Goal: Transaction & Acquisition: Subscribe to service/newsletter

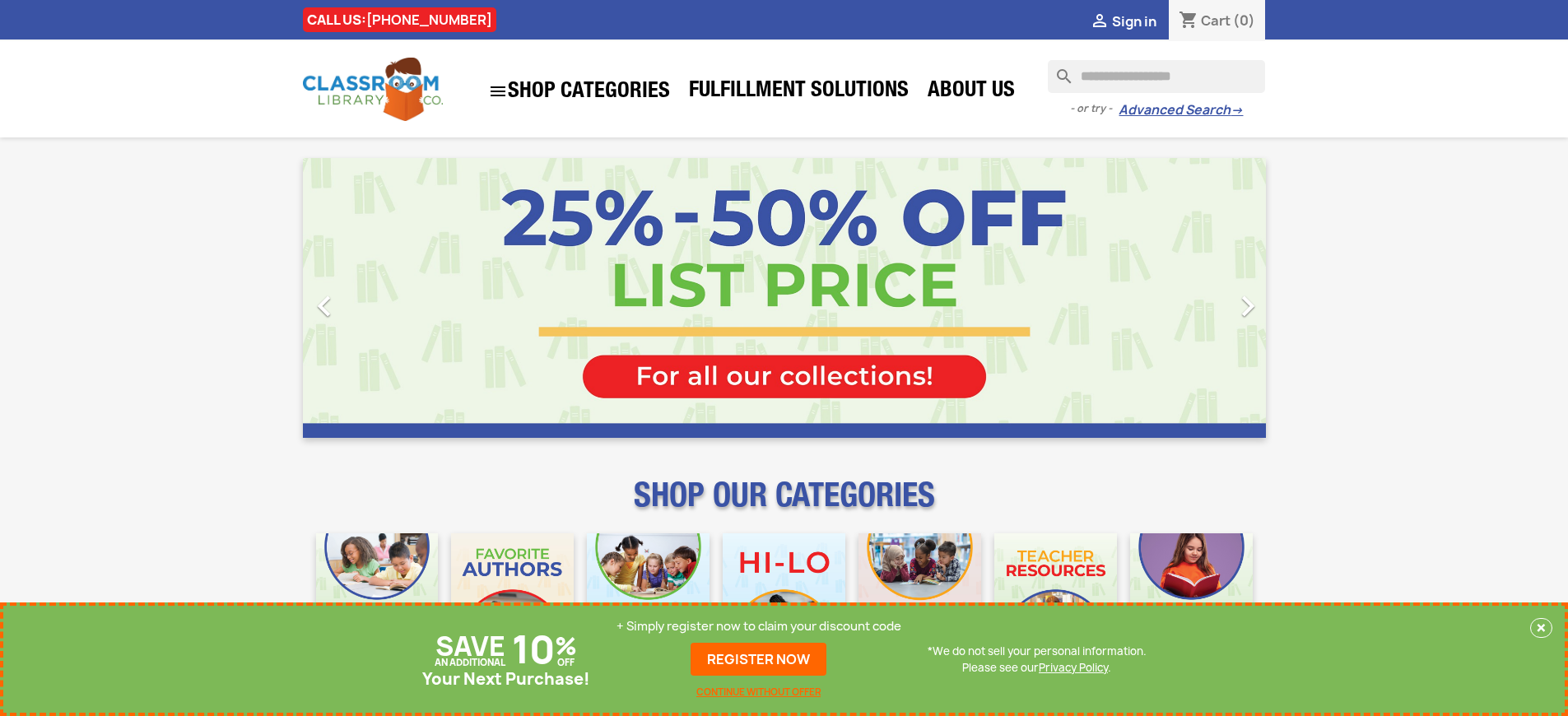
click at [759, 627] on p "+ Simply register now to claim your discount code" at bounding box center [758, 626] width 284 height 17
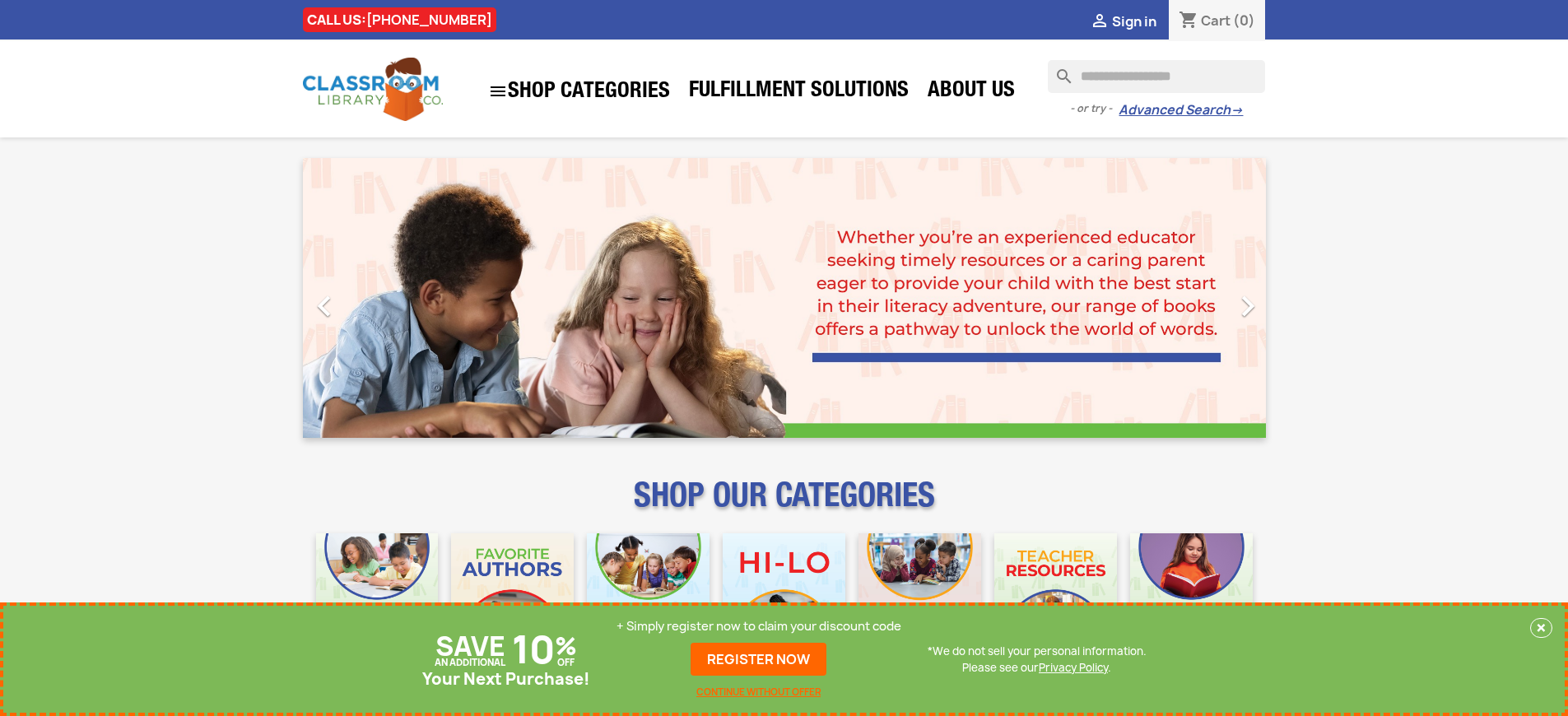
click at [759, 627] on p "+ Simply register now to claim your discount code" at bounding box center [758, 626] width 284 height 17
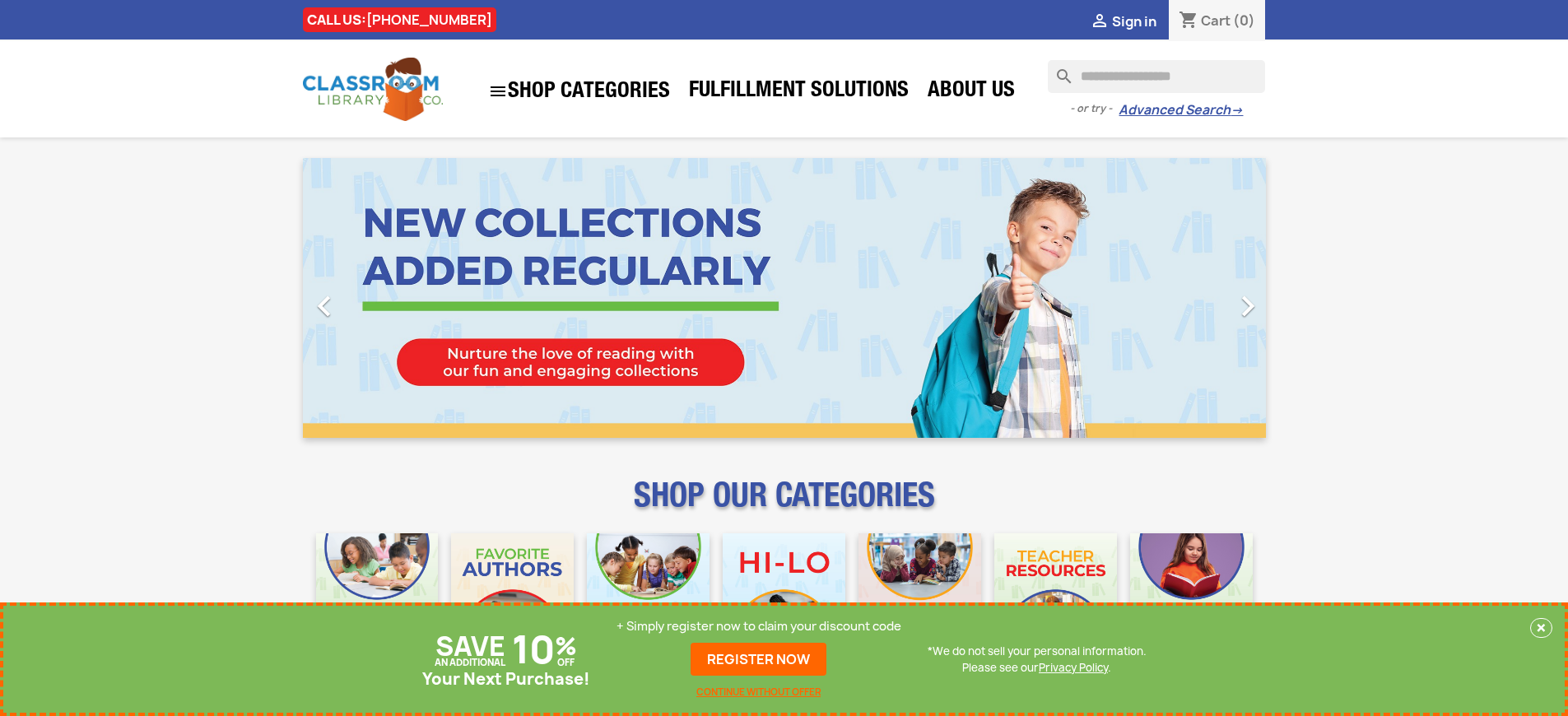
click at [759, 627] on p "+ Simply register now to claim your discount code" at bounding box center [758, 626] width 284 height 17
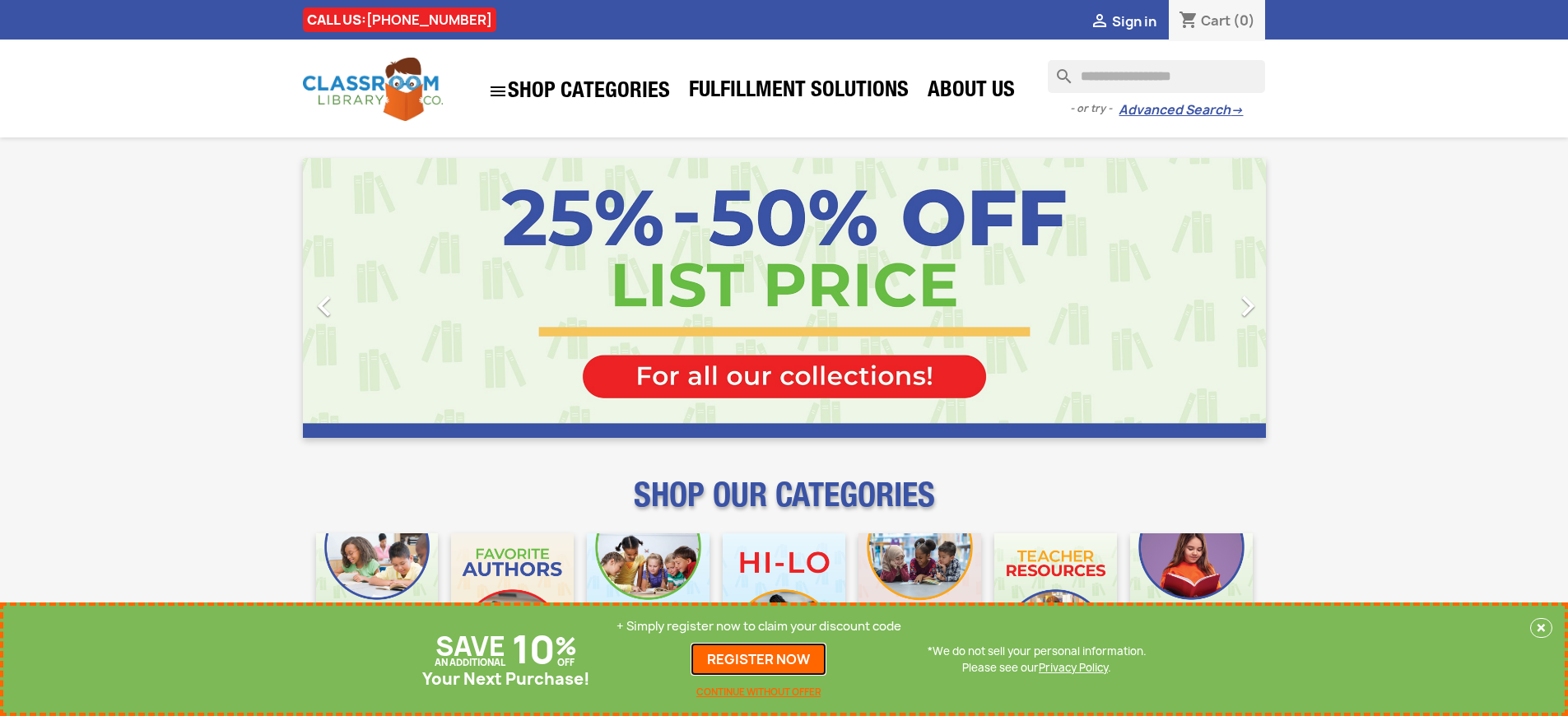
click at [759, 659] on link "REGISTER NOW" at bounding box center [758, 659] width 136 height 33
click at [759, 627] on p "+ Simply register now to claim your discount code" at bounding box center [758, 626] width 284 height 17
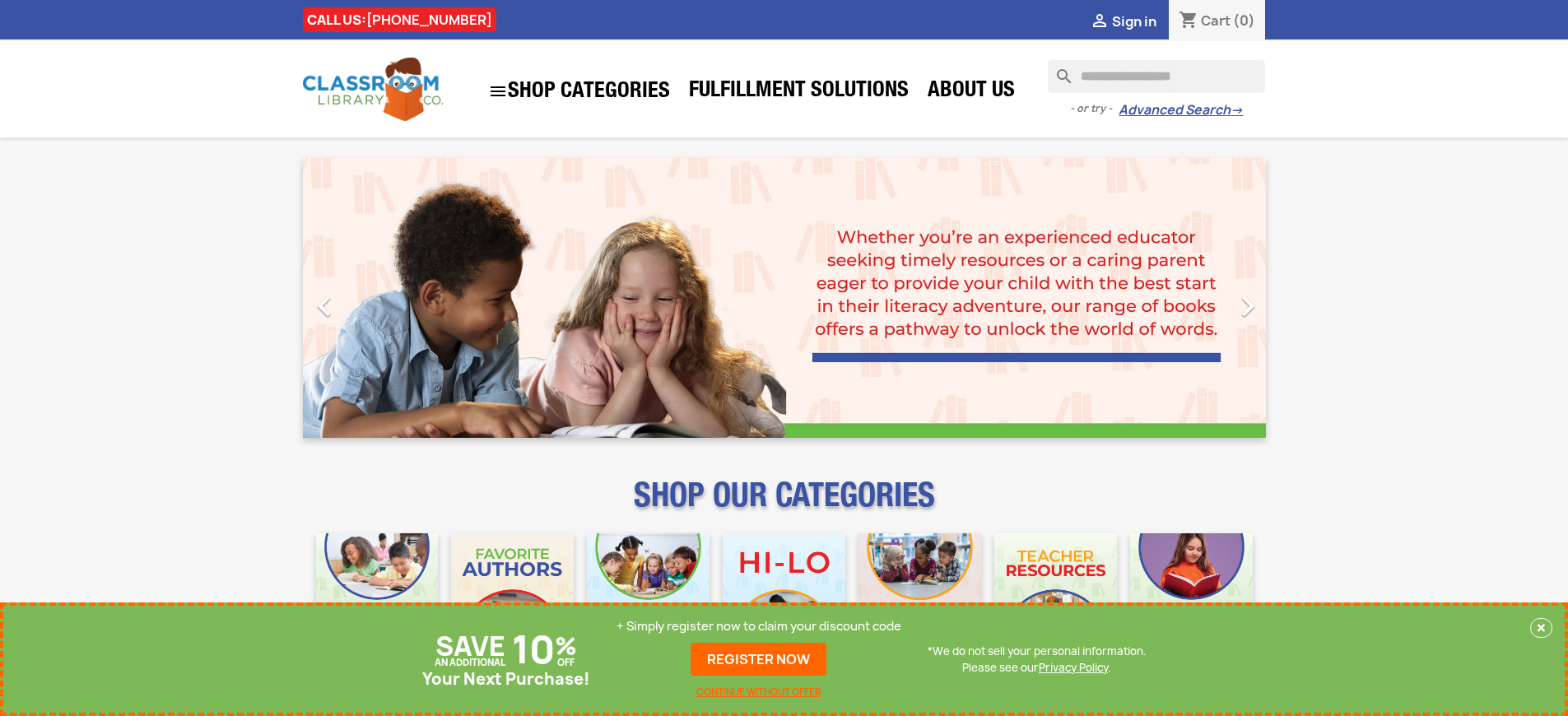
click at [759, 627] on p "+ Simply register now to claim your discount code" at bounding box center [758, 626] width 284 height 17
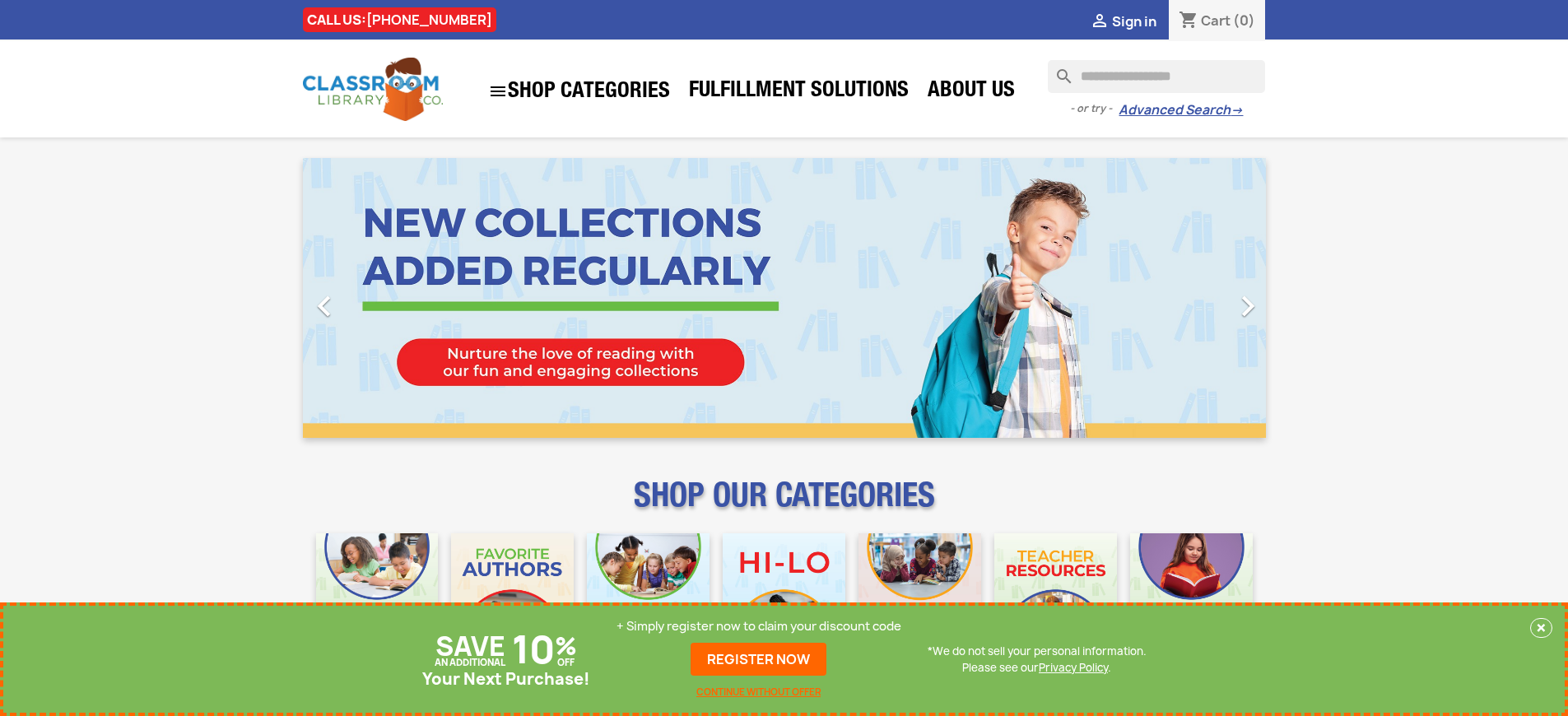
click at [759, 627] on p "+ Simply register now to claim your discount code" at bounding box center [758, 626] width 284 height 17
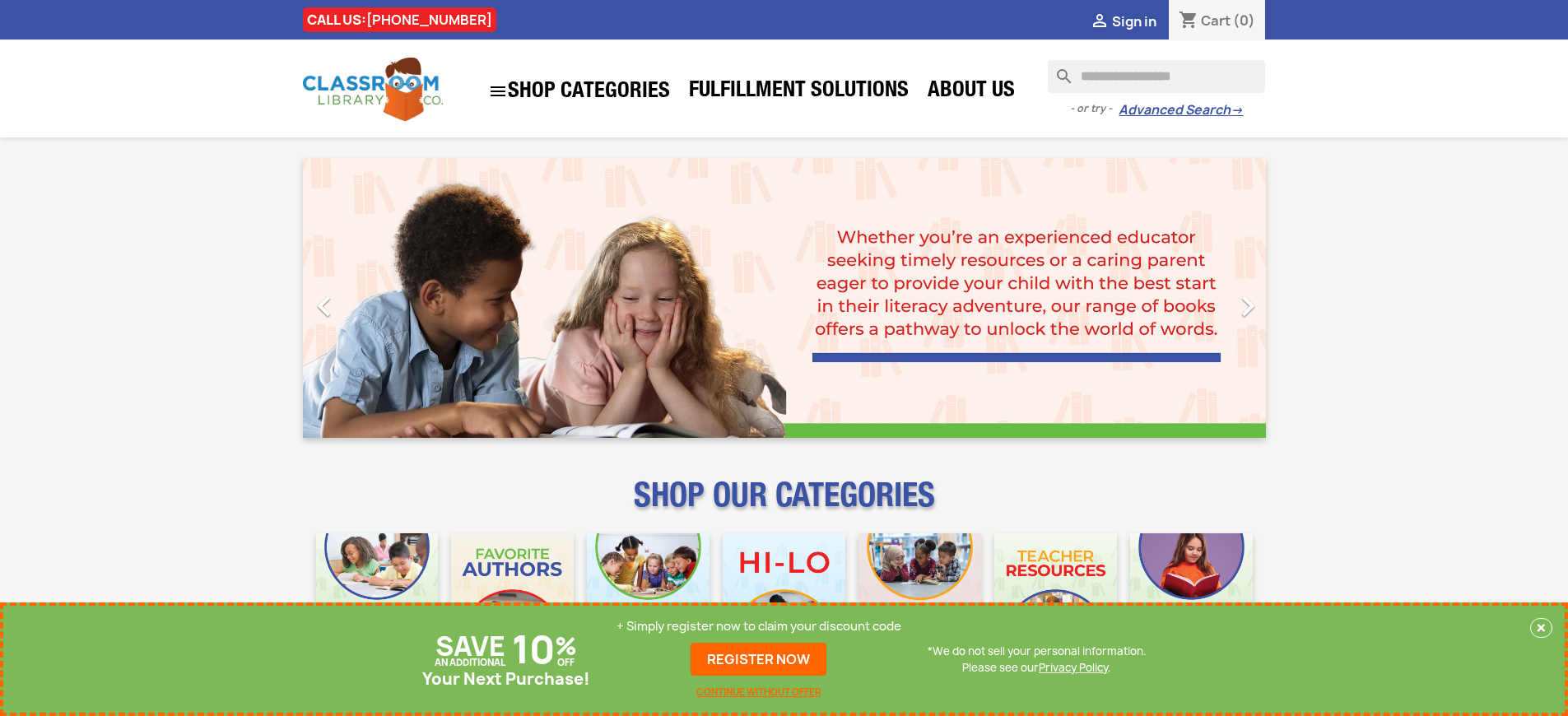
click at [759, 627] on p "+ Simply register now to claim your discount code" at bounding box center [758, 626] width 284 height 17
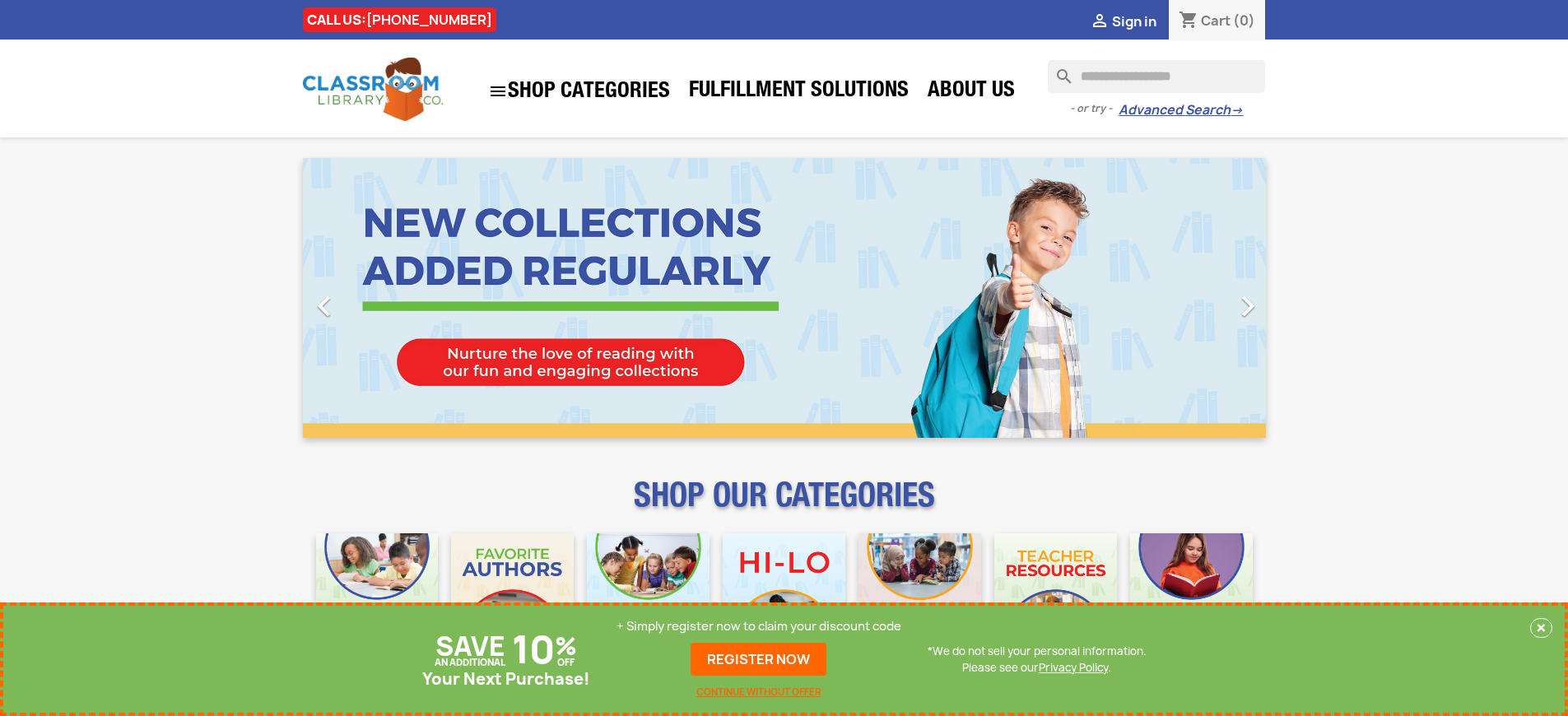
click at [759, 627] on p "+ Simply register now to claim your discount code" at bounding box center [758, 626] width 284 height 17
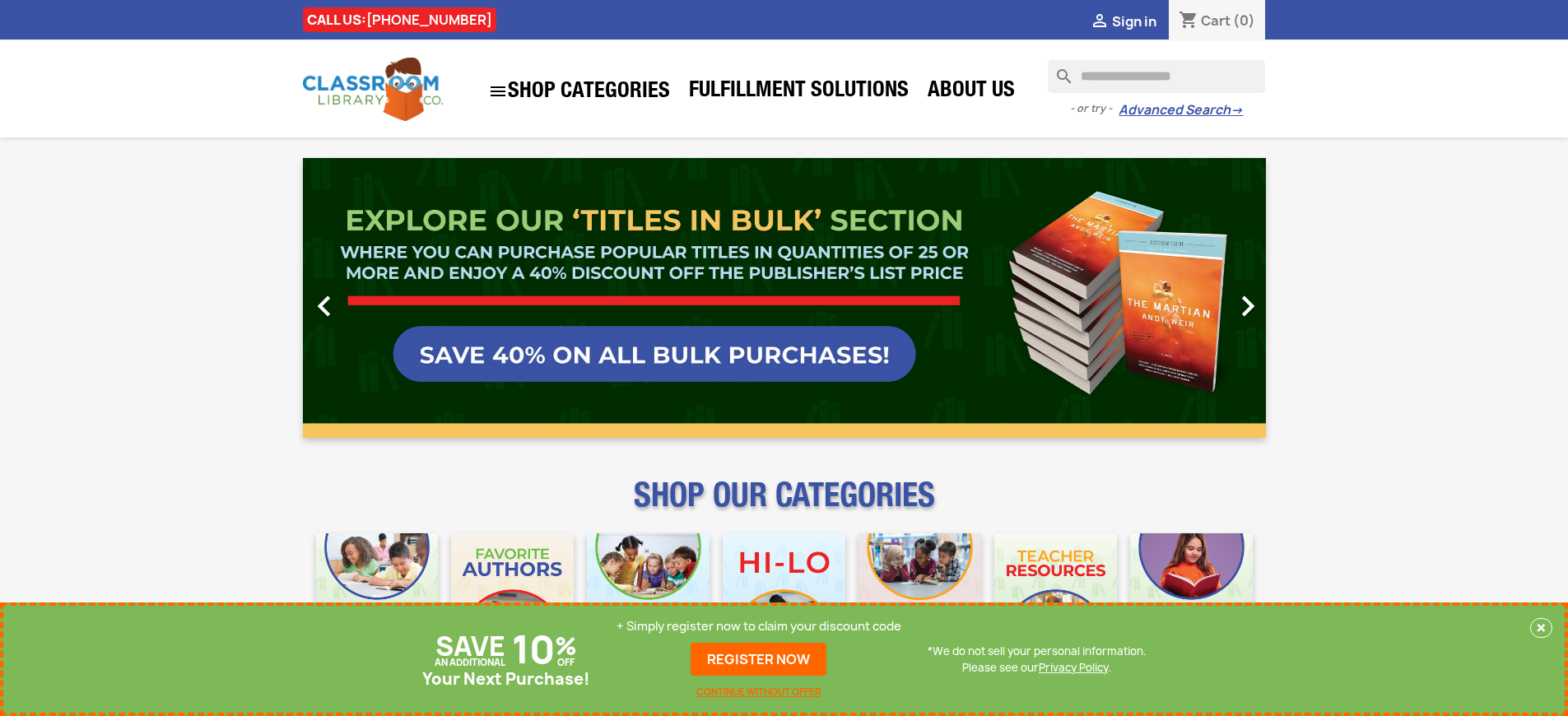
click at [759, 659] on link "REGISTER NOW" at bounding box center [758, 659] width 136 height 33
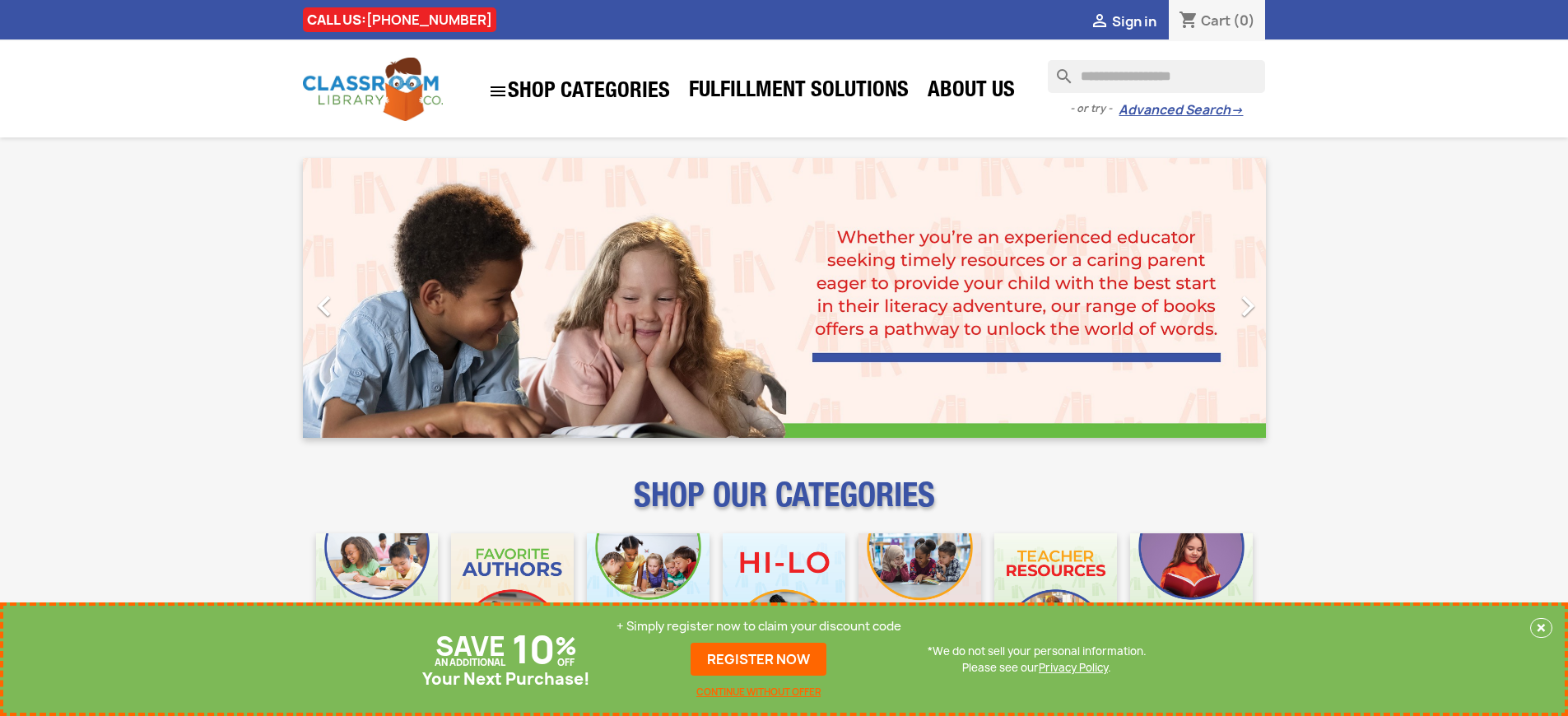
click at [759, 627] on p "+ Simply register now to claim your discount code" at bounding box center [758, 626] width 284 height 17
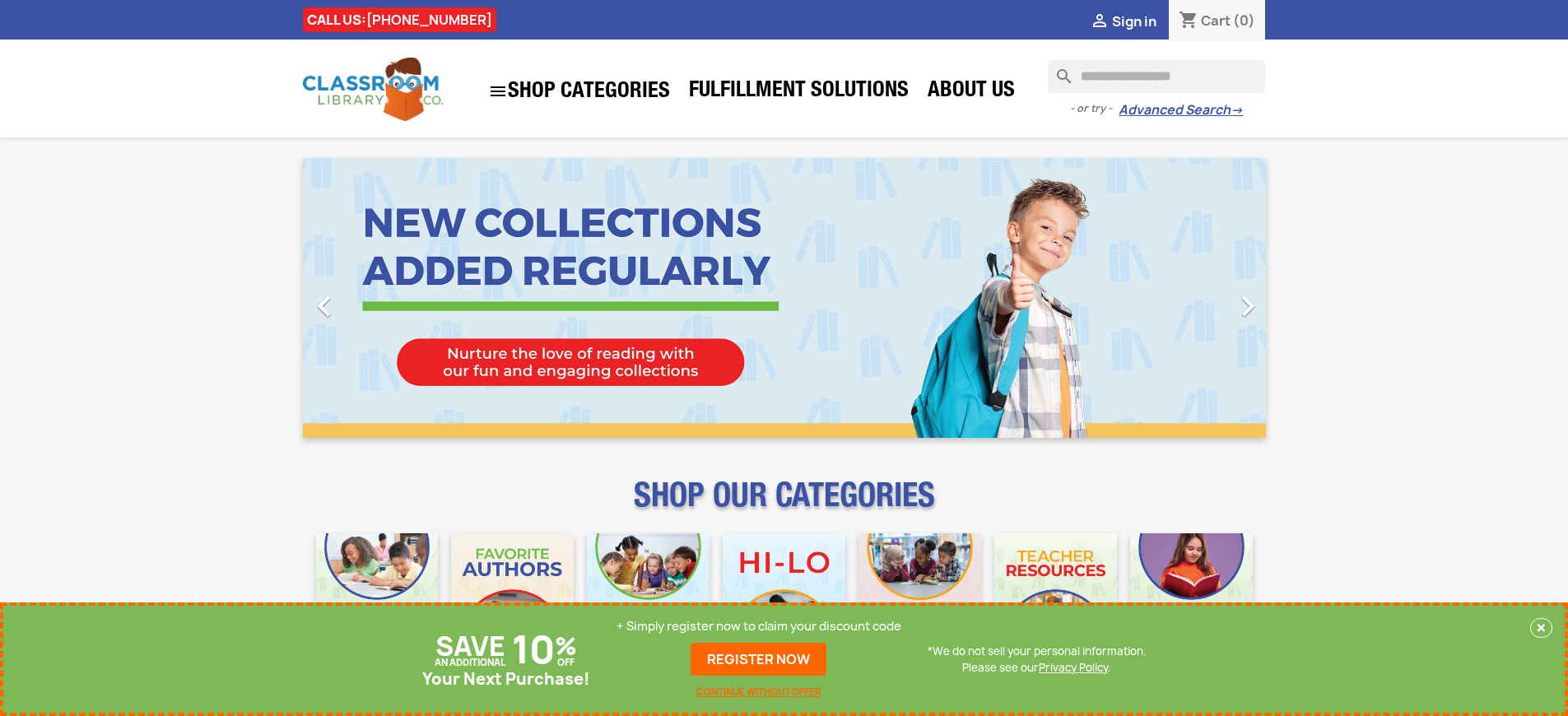
click at [759, 627] on p "+ Simply register now to claim your discount code" at bounding box center [758, 626] width 284 height 17
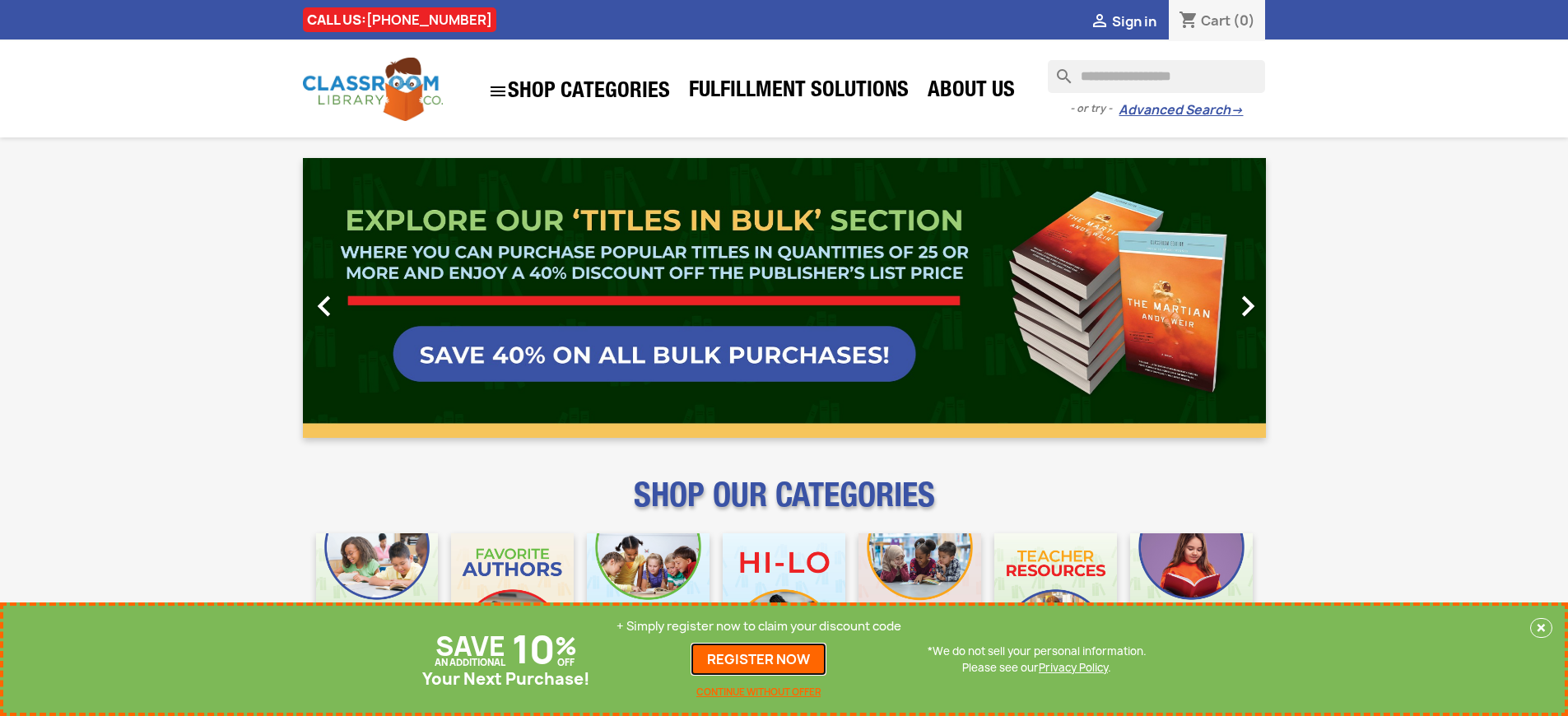
click at [759, 659] on link "REGISTER NOW" at bounding box center [758, 659] width 136 height 33
